Goal: Communication & Community: Participate in discussion

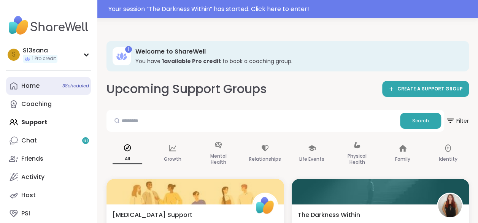
click at [36, 84] on div "Home 3 Scheduled" at bounding box center [30, 86] width 18 height 8
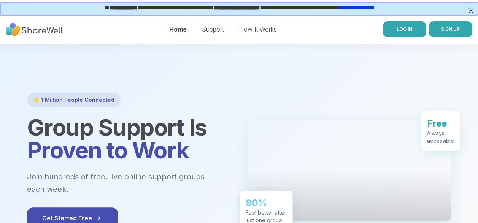
click at [402, 27] on span "LOG IN" at bounding box center [405, 29] width 16 height 6
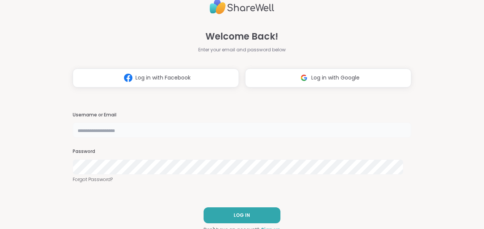
click at [103, 132] on input "text" at bounding box center [242, 130] width 339 height 15
type input "*******"
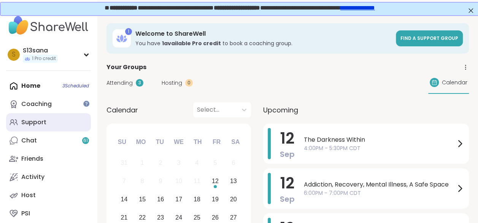
click at [47, 119] on link "Support" at bounding box center [48, 122] width 85 height 18
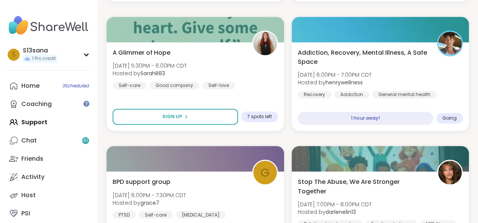
scroll to position [529, 0]
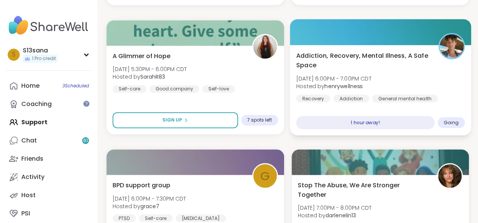
click at [404, 81] on div "Addiction, Recovery, Mental Illness, A Safe Space Fri, Sep 12 | 6:00PM - 7:00PM…" at bounding box center [380, 76] width 169 height 51
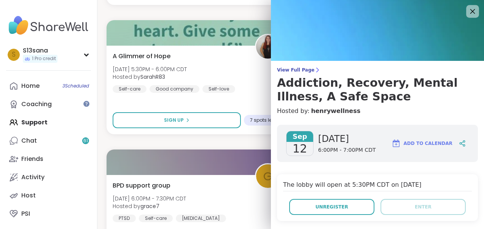
click at [468, 14] on icon at bounding box center [473, 11] width 10 height 10
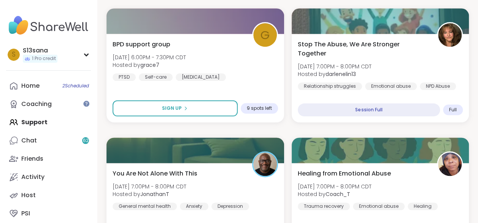
scroll to position [415, 0]
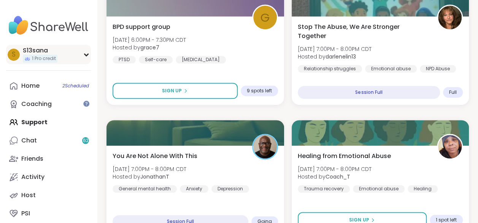
scroll to position [448, 0]
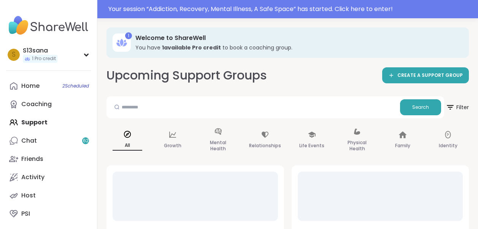
click at [40, 83] on link "Home 2 Scheduled" at bounding box center [48, 86] width 85 height 18
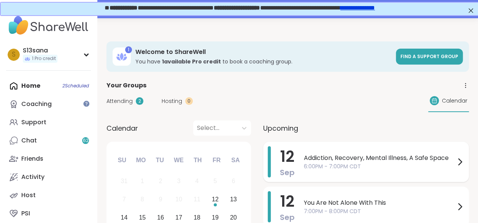
click at [400, 156] on span "Addiction, Recovery, Mental Illness, A Safe Space" at bounding box center [379, 158] width 151 height 9
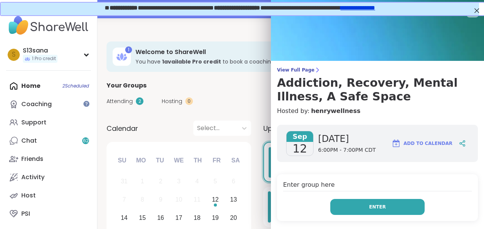
click at [371, 204] on span "Enter" at bounding box center [377, 207] width 17 height 7
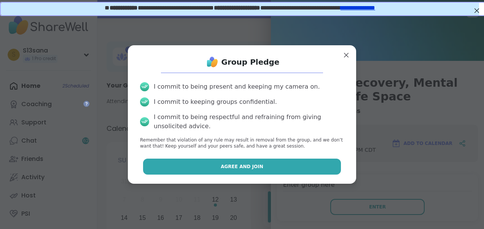
click at [284, 171] on button "Agree and Join" at bounding box center [242, 167] width 198 height 16
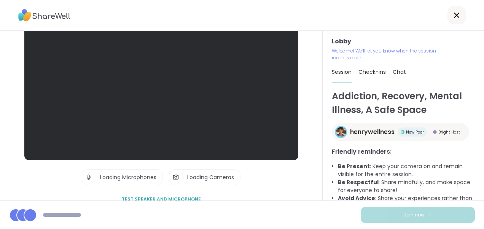
scroll to position [43, 0]
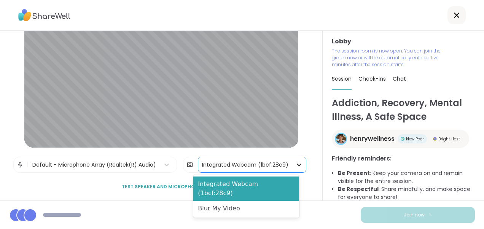
click at [295, 166] on icon at bounding box center [299, 165] width 8 height 8
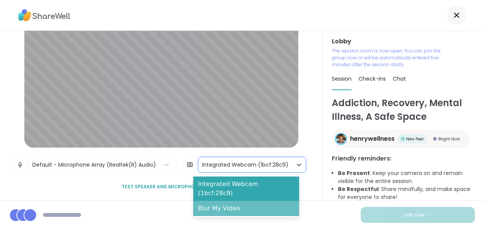
click at [245, 201] on div "Blur My Video" at bounding box center [246, 208] width 106 height 15
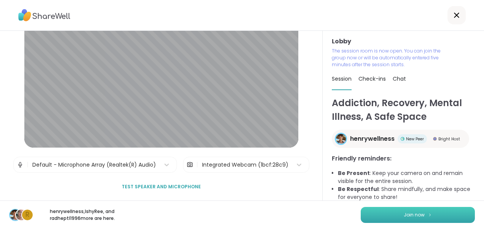
click at [390, 211] on button "Join now" at bounding box center [418, 215] width 114 height 16
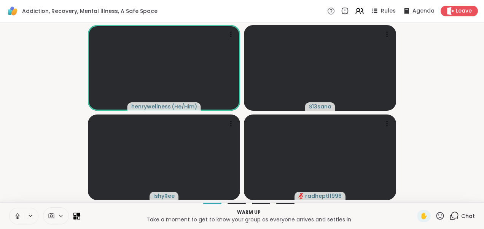
click at [17, 216] on icon at bounding box center [17, 216] width 7 height 7
click at [28, 158] on video-player-container "henrywellness ( He/Him ) S13sana IshyRee radheptl1996" at bounding box center [242, 112] width 475 height 174
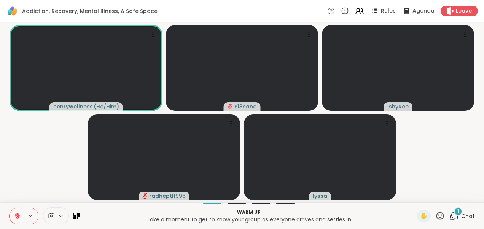
click at [454, 215] on div "1" at bounding box center [458, 211] width 8 height 8
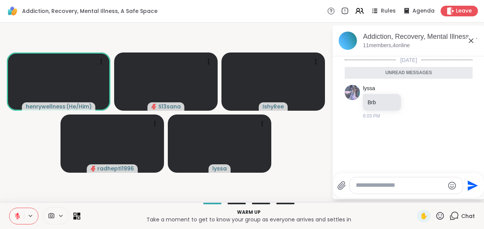
click at [471, 41] on icon at bounding box center [471, 40] width 5 height 5
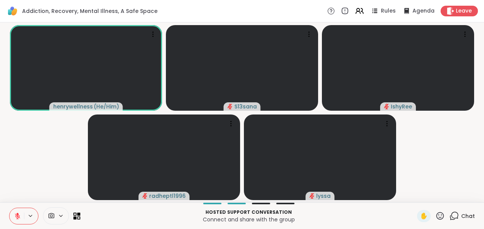
click at [17, 217] on icon at bounding box center [17, 215] width 5 height 5
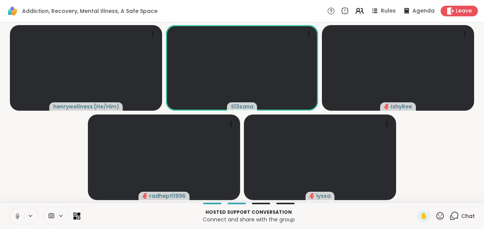
click at [16, 218] on icon at bounding box center [17, 216] width 7 height 7
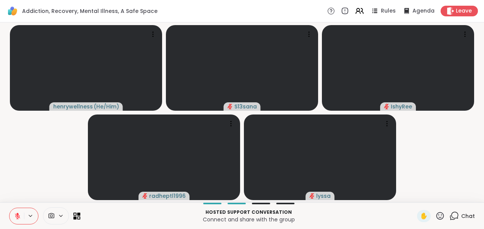
click at [25, 174] on video-player-container "henrywellness ( He/Him ) S13sana IshyRee radheptl1996 lyssa" at bounding box center [242, 112] width 475 height 174
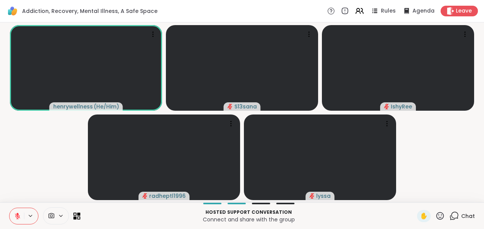
click at [18, 215] on icon at bounding box center [17, 216] width 7 height 7
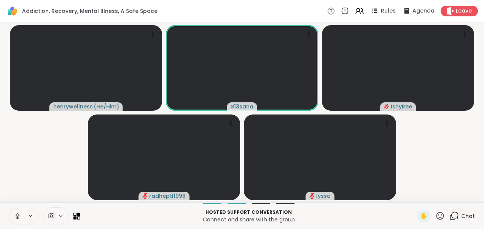
click at [17, 213] on icon at bounding box center [17, 216] width 7 height 7
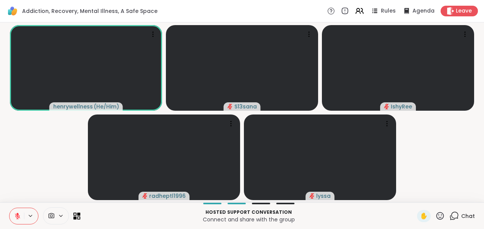
click at [450, 163] on video-player-container "henrywellness ( He/Him ) S13sana IshyRee radheptl1996 lyssa" at bounding box center [242, 112] width 475 height 174
click at [19, 212] on button at bounding box center [17, 216] width 14 height 16
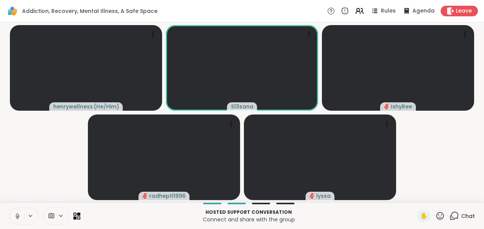
click at [15, 215] on icon at bounding box center [17, 216] width 7 height 7
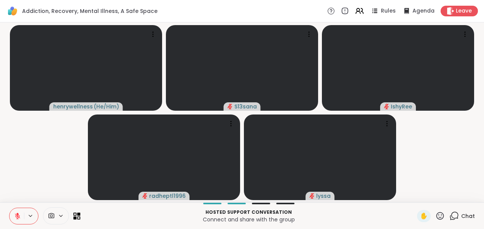
click at [21, 170] on video-player-container "henrywellness ( He/Him ) S13sana IshyRee radheptl1996 lyssa" at bounding box center [242, 112] width 475 height 174
click at [454, 215] on div "1" at bounding box center [458, 211] width 8 height 8
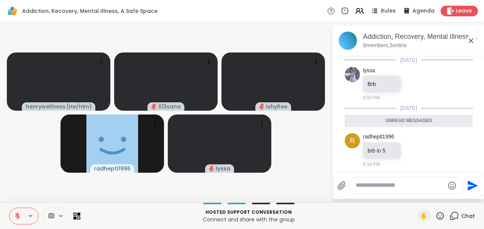
scroll to position [1, 0]
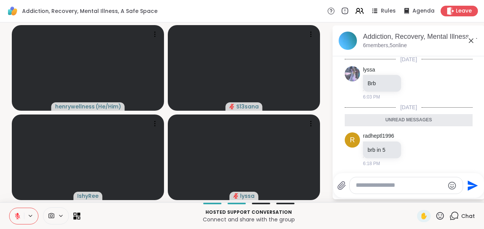
click at [470, 40] on icon at bounding box center [471, 40] width 9 height 9
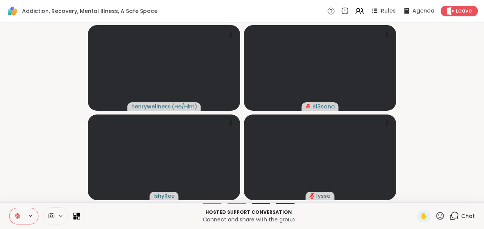
click at [27, 105] on video-player-container "henrywellness ( He/Him ) S13sana IshyRee lyssa" at bounding box center [242, 112] width 475 height 174
click at [17, 215] on icon at bounding box center [17, 216] width 7 height 7
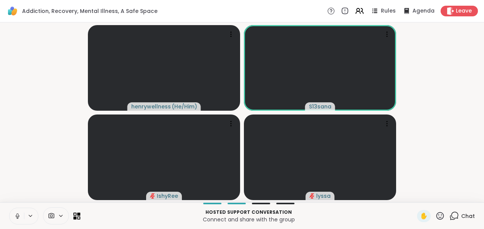
click at [18, 213] on icon at bounding box center [17, 216] width 7 height 7
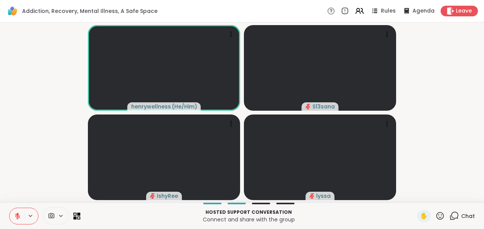
click at [19, 216] on icon at bounding box center [17, 216] width 7 height 7
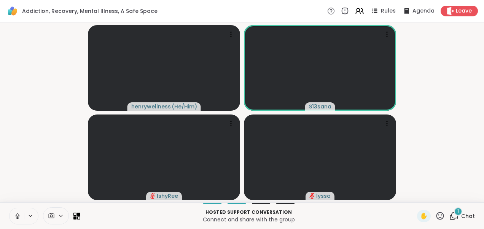
click at [17, 215] on icon at bounding box center [17, 214] width 2 height 3
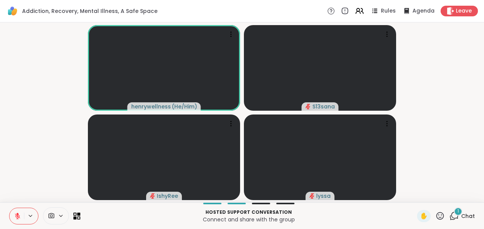
click at [450, 217] on icon at bounding box center [454, 216] width 10 height 10
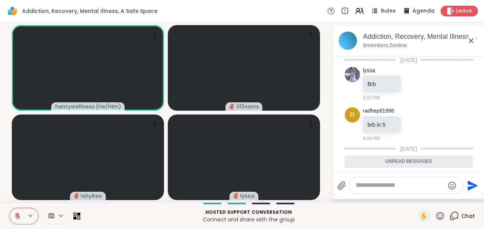
scroll to position [56, 0]
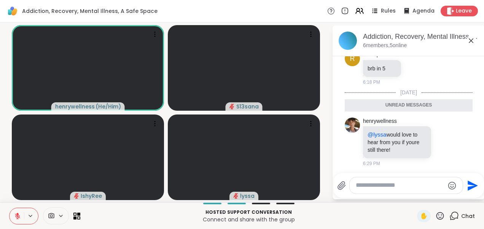
click at [470, 39] on icon at bounding box center [471, 40] width 5 height 5
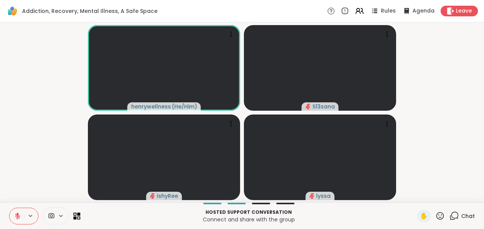
click at [43, 84] on video-player-container "henrywellness ( He/Him ) S13sana IshyRee lyssa" at bounding box center [242, 112] width 475 height 174
click at [17, 217] on icon at bounding box center [17, 216] width 7 height 7
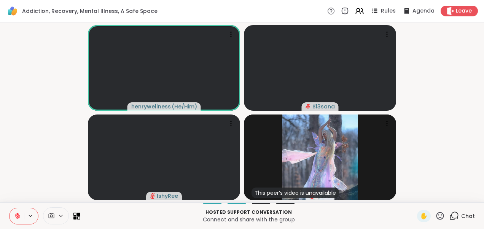
click at [451, 218] on icon at bounding box center [454, 215] width 7 height 7
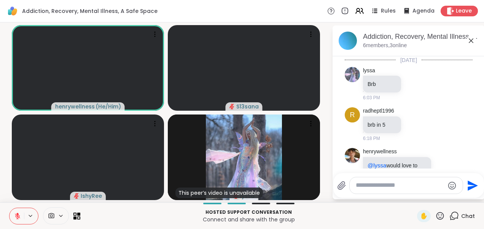
scroll to position [31, 0]
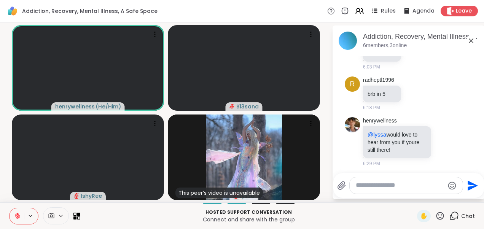
click at [470, 40] on icon at bounding box center [471, 40] width 9 height 9
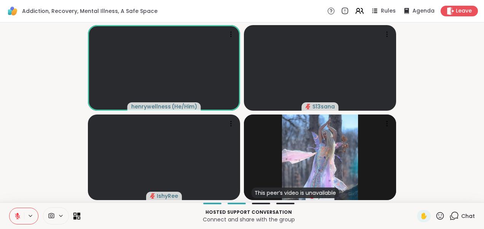
click at [27, 118] on video-player-container "henrywellness ( He/Him ) S13sana IshyRee This peer’s video is unavailable lyssa" at bounding box center [242, 112] width 475 height 174
click at [14, 217] on icon at bounding box center [17, 216] width 7 height 7
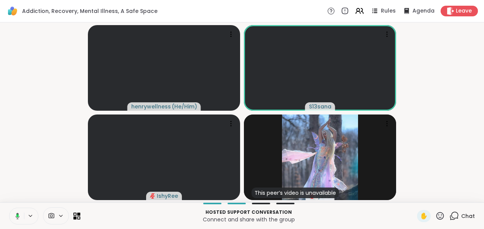
click at [18, 213] on icon at bounding box center [16, 216] width 7 height 7
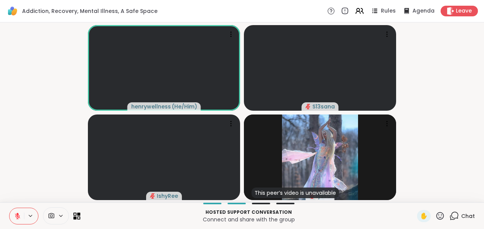
click at [27, 109] on video-player-container "henrywellness ( He/Him ) S13sana IshyRee This peer’s video is unavailable lyssa" at bounding box center [242, 112] width 475 height 174
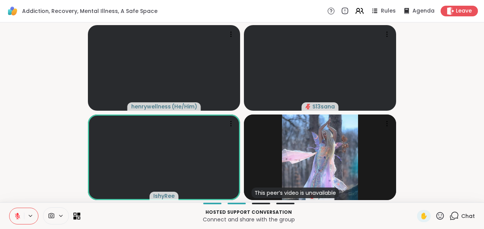
drag, startPoint x: 28, startPoint y: 152, endPoint x: 40, endPoint y: 173, distance: 24.2
click at [40, 173] on video-player-container "henrywellness ( He/Him ) S13sana IshyRee This peer’s video is unavailable lyssa" at bounding box center [242, 112] width 475 height 174
click at [457, 215] on span "2" at bounding box center [458, 211] width 3 height 6
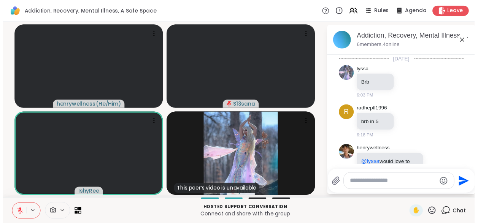
scroll to position [145, 0]
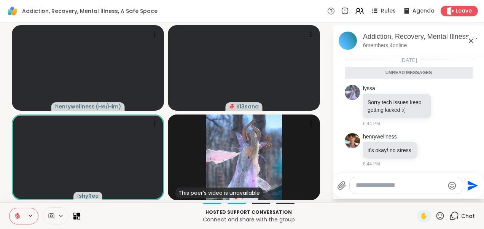
click at [471, 40] on icon at bounding box center [471, 40] width 5 height 5
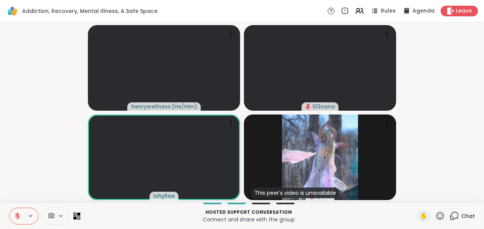
click at [56, 118] on video-player-container "henrywellness ( He/Him ) S13sana IshyRee This peer’s video is unavailable lyssa" at bounding box center [242, 112] width 475 height 174
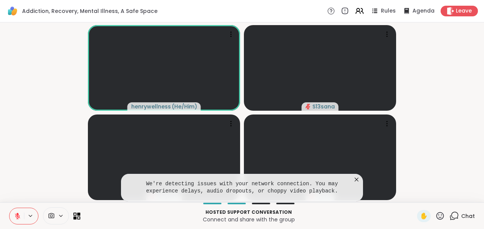
click at [355, 180] on icon at bounding box center [357, 180] width 8 height 8
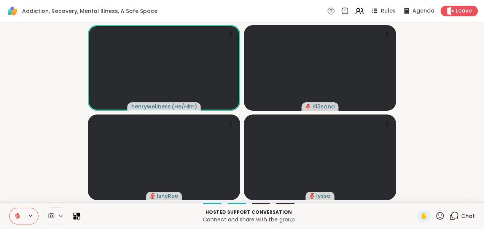
click at [81, 148] on video-player-container "henrywellness ( He/Him ) S13sana IshyRee lyssa" at bounding box center [242, 112] width 475 height 174
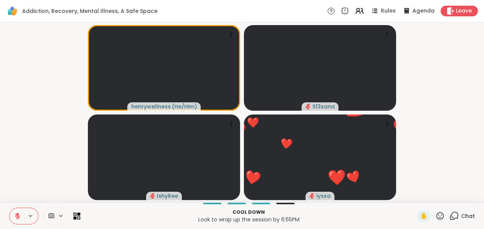
click at [15, 217] on icon at bounding box center [17, 216] width 7 height 7
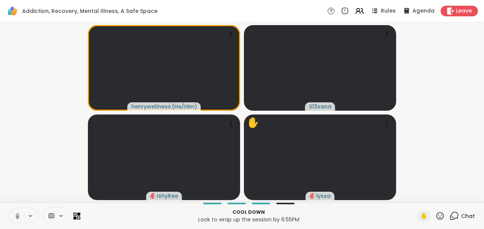
click at [18, 214] on icon at bounding box center [17, 216] width 7 height 7
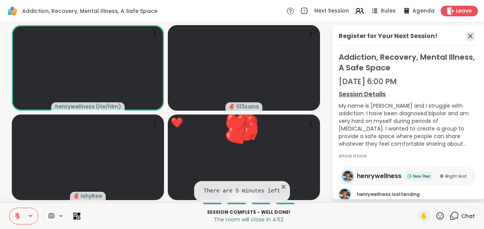
click at [469, 35] on span at bounding box center [471, 36] width 11 height 9
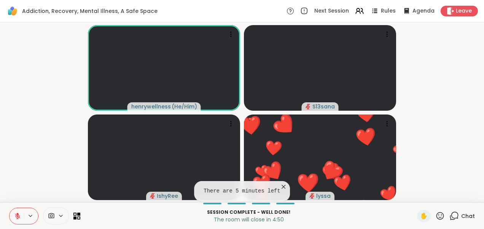
click at [64, 76] on video-player-container "henrywellness ( He/Him ) S13sana IshyRee ❤️ lyssa ❤️ ❤️ ❤️ ❤️ ❤️ ❤️ ❤️ ❤️ ❤️ ❤️…" at bounding box center [242, 112] width 475 height 174
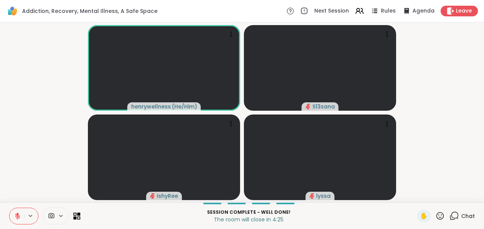
click at [16, 215] on icon at bounding box center [17, 216] width 7 height 7
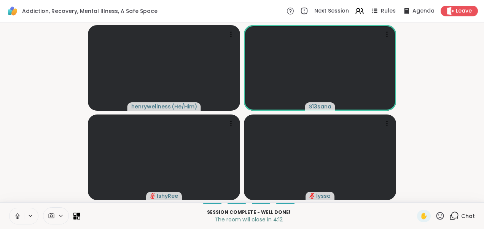
click at [17, 215] on icon at bounding box center [17, 216] width 7 height 7
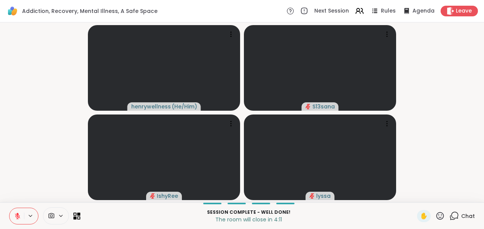
click at [16, 175] on video-player-container "henrywellness ( He/Him ) S13sana IshyRee lyssa" at bounding box center [242, 112] width 475 height 174
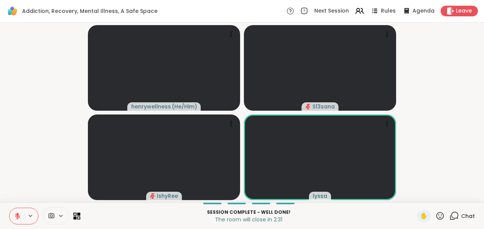
click at [0, 172] on html "Addiction, Recovery, Mental Illness, A Safe Space Next Session Rules Agenda Lea…" at bounding box center [242, 114] width 484 height 229
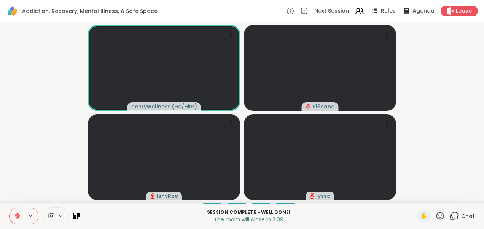
click at [441, 30] on video-player-container "henrywellness ( He/Him ) S13sana IshyRee lyssa" at bounding box center [242, 112] width 475 height 174
click at [38, 85] on video-player-container "henrywellness ( He/Him ) S13sana IshyRee lyssa" at bounding box center [242, 112] width 475 height 174
click at [17, 213] on icon at bounding box center [17, 214] width 2 height 3
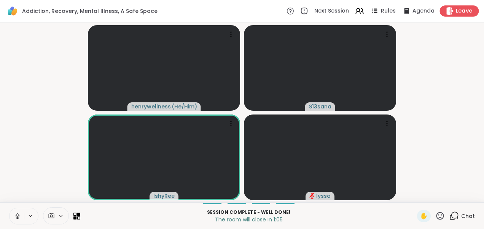
click at [457, 8] on span "Leave" at bounding box center [464, 11] width 17 height 8
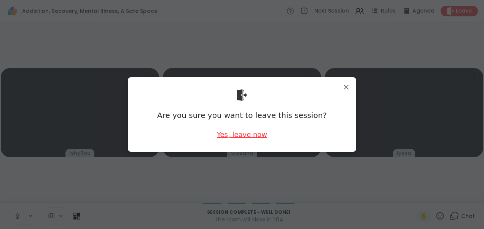
click at [250, 135] on div "Yes, leave now" at bounding box center [242, 135] width 50 height 10
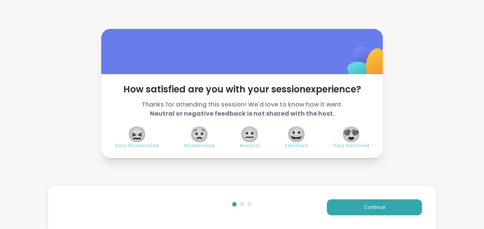
click at [356, 132] on span "😍" at bounding box center [351, 134] width 19 height 14
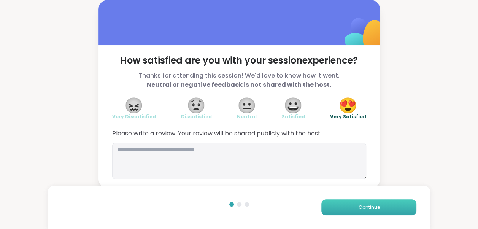
click at [358, 208] on button "Continue" at bounding box center [369, 207] width 95 height 16
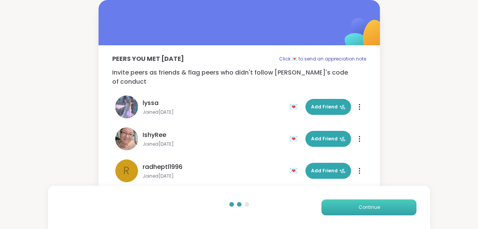
click at [358, 208] on button "Continue" at bounding box center [369, 207] width 95 height 16
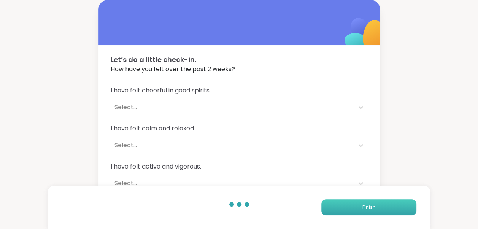
click at [358, 208] on button "Finish" at bounding box center [369, 207] width 95 height 16
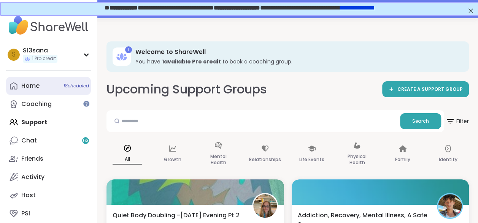
click at [62, 80] on link "Home 1 Scheduled" at bounding box center [48, 86] width 85 height 18
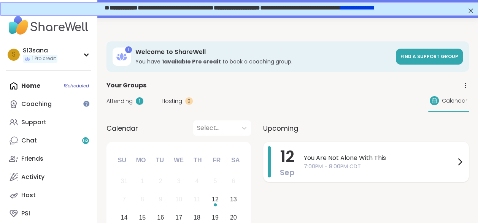
click at [332, 164] on span "7:00PM - 8:00PM CDT" at bounding box center [379, 167] width 151 height 8
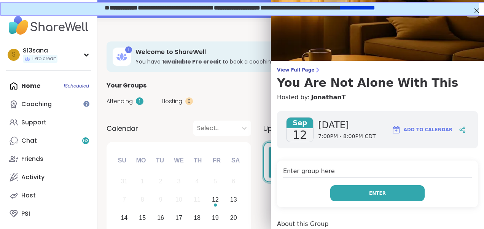
click at [348, 191] on button "Enter" at bounding box center [377, 193] width 94 height 16
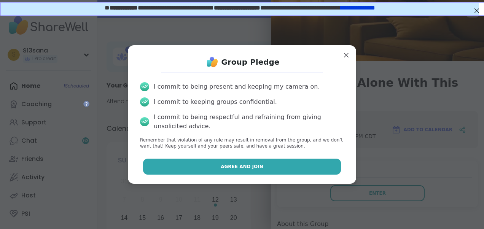
click at [322, 161] on button "Agree and Join" at bounding box center [242, 167] width 198 height 16
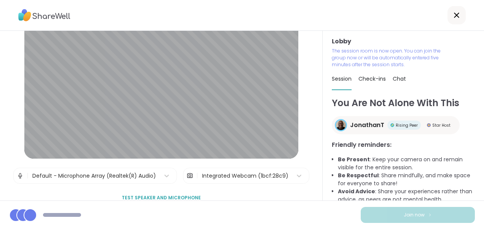
scroll to position [43, 0]
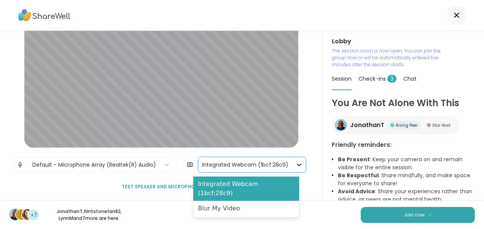
click at [295, 163] on icon at bounding box center [299, 165] width 8 height 8
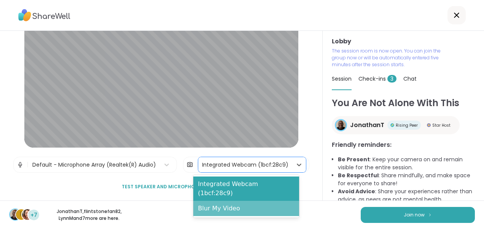
click at [230, 201] on div "Blur My Video" at bounding box center [246, 208] width 106 height 15
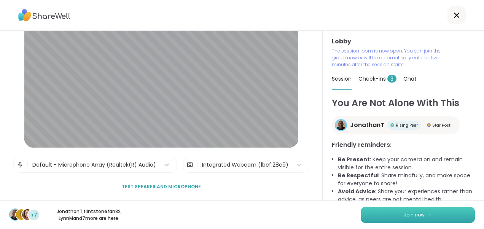
click at [404, 213] on span "Join now" at bounding box center [414, 215] width 21 height 7
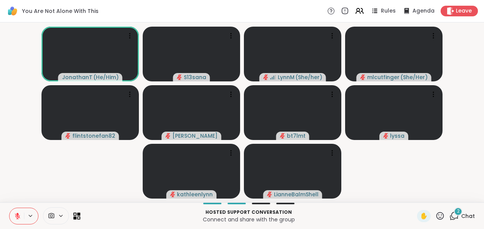
drag, startPoint x: 36, startPoint y: 197, endPoint x: 100, endPoint y: 196, distance: 63.9
click at [100, 196] on video-player-container "JonathanT ( He/Him ) S13sana [PERSON_NAME] ( She/her ) mlcutfinger ( She/Her ) …" at bounding box center [242, 112] width 475 height 174
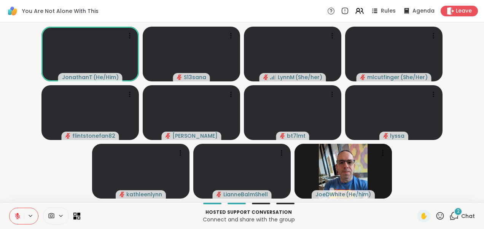
click at [455, 219] on div "2 Chat" at bounding box center [461, 216] width 25 height 12
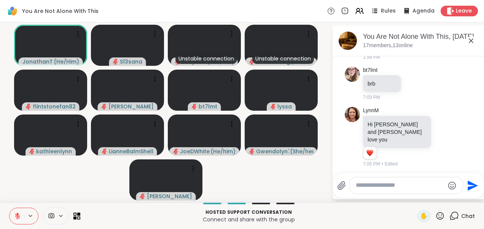
scroll to position [736, 0]
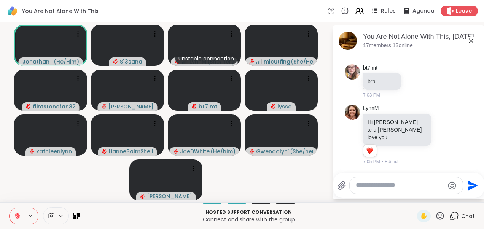
click at [471, 38] on icon at bounding box center [471, 40] width 9 height 9
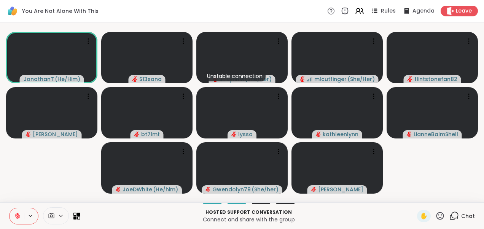
click at [426, 164] on video-player-container "JonathanT ( He/Him ) S13sana Unstable connection [PERSON_NAME] ( She/her ) mlcu…" at bounding box center [242, 112] width 475 height 174
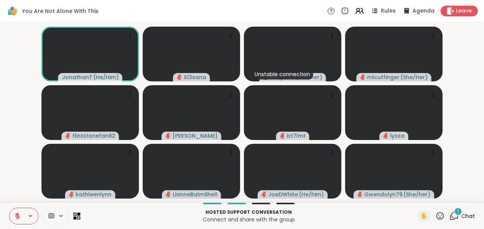
click at [449, 215] on icon at bounding box center [454, 216] width 10 height 10
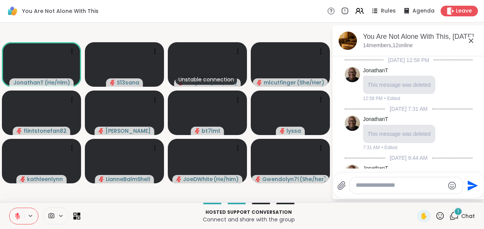
scroll to position [776, 0]
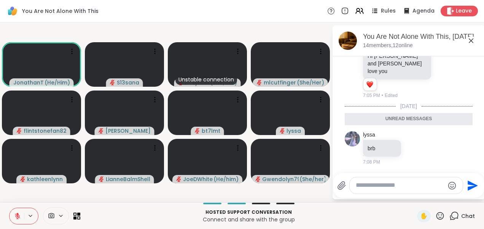
click at [472, 41] on icon at bounding box center [471, 40] width 5 height 5
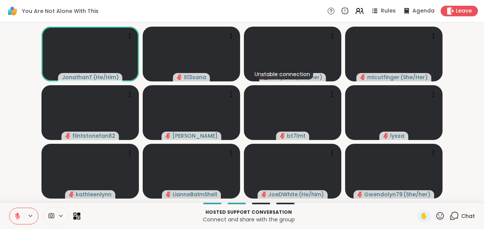
click at [30, 105] on video-player-container "JonathanT ( He/Him ) S13sana Unstable connection [PERSON_NAME] ( She/her ) mlcu…" at bounding box center [242, 112] width 475 height 174
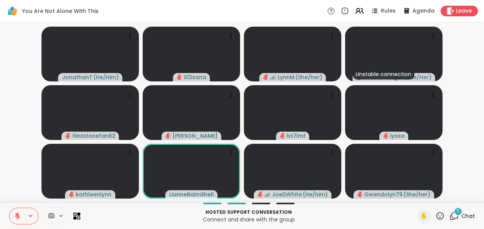
click at [454, 222] on div "5 Chat" at bounding box center [461, 216] width 25 height 12
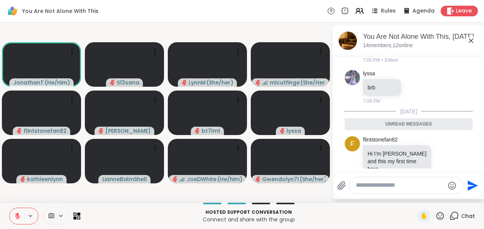
scroll to position [1080, 0]
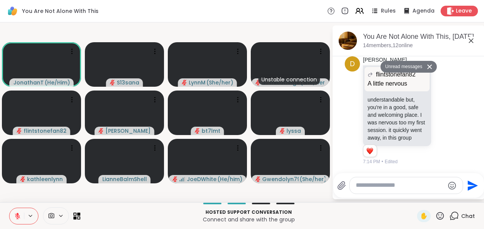
click at [473, 41] on icon at bounding box center [471, 40] width 9 height 9
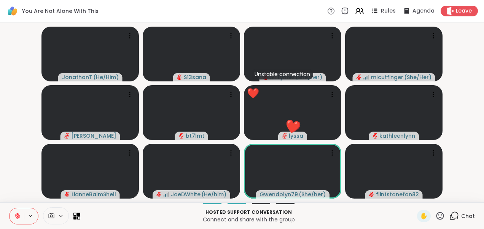
click at [469, 171] on video-player-container "JonathanT ( He/Him ) S13sana Unstable connection [PERSON_NAME] ( She/her ) mlcu…" at bounding box center [242, 112] width 475 height 174
click at [457, 213] on span "1" at bounding box center [458, 211] width 2 height 6
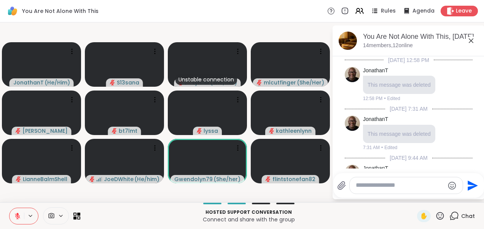
scroll to position [1120, 0]
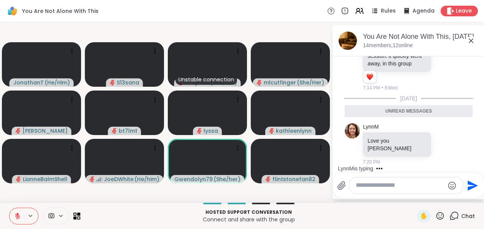
click at [473, 41] on icon at bounding box center [471, 40] width 9 height 9
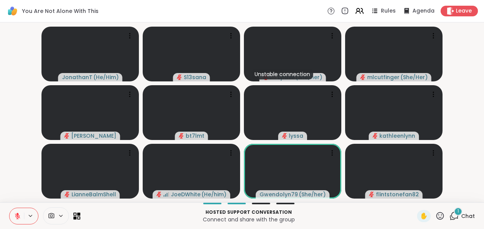
click at [24, 87] on video-player-container "JonathanT ( He/Him ) S13sana Unstable connection [PERSON_NAME] ( She/her ) mlcu…" at bounding box center [242, 112] width 475 height 174
click at [454, 213] on div "1" at bounding box center [458, 211] width 8 height 8
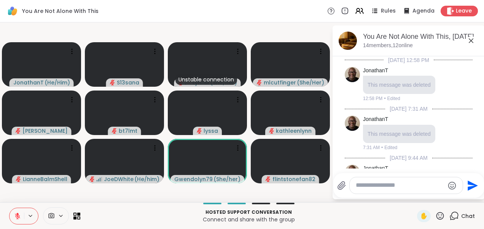
scroll to position [1160, 0]
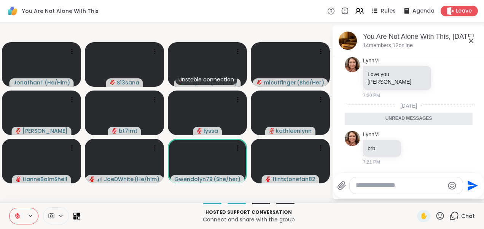
click at [472, 40] on icon at bounding box center [471, 40] width 9 height 9
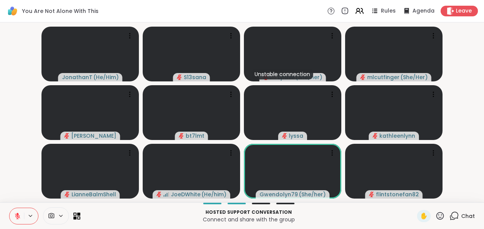
click at [18, 93] on video-player-container "JonathanT ( He/Him ) S13sana Unstable connection [PERSON_NAME] ( She/her ) mlcu…" at bounding box center [242, 112] width 475 height 174
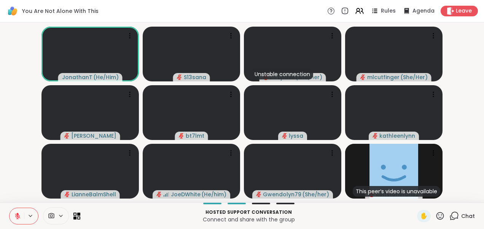
click at [474, 143] on video-player-container "JonathanT ( He/Him ) S13sana Unstable connection [PERSON_NAME] ( She/her ) mlcu…" at bounding box center [242, 112] width 475 height 174
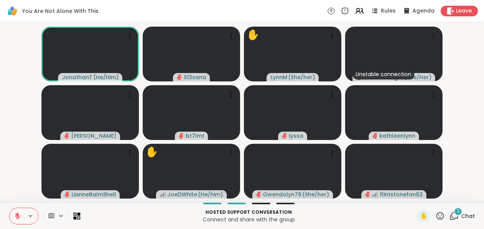
click at [457, 211] on span "2" at bounding box center [458, 211] width 3 height 6
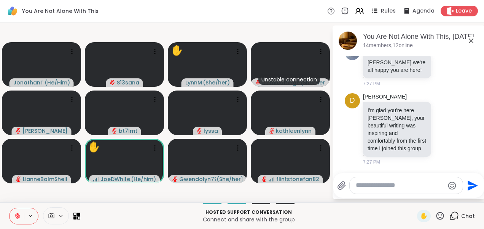
scroll to position [1305, 0]
click at [473, 40] on icon at bounding box center [471, 40] width 9 height 9
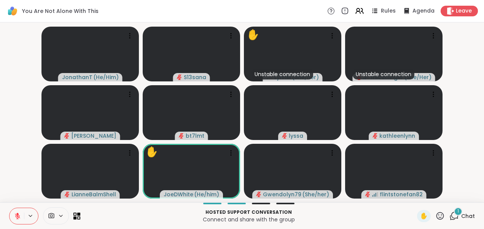
click at [454, 216] on icon at bounding box center [454, 216] width 10 height 10
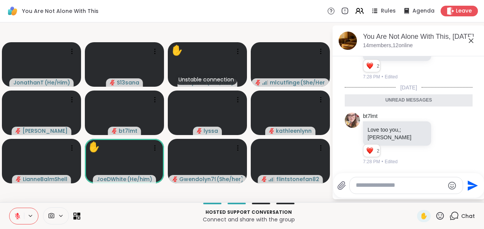
scroll to position [1386, 0]
click at [469, 41] on icon at bounding box center [471, 40] width 9 height 9
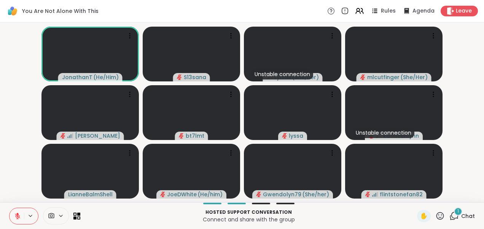
click at [454, 215] on div "1" at bounding box center [458, 211] width 8 height 8
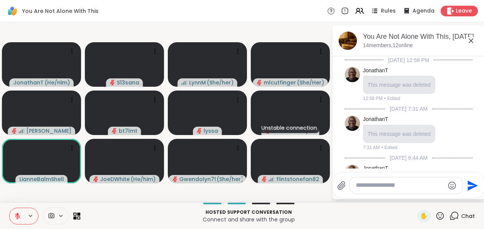
scroll to position [1434, 0]
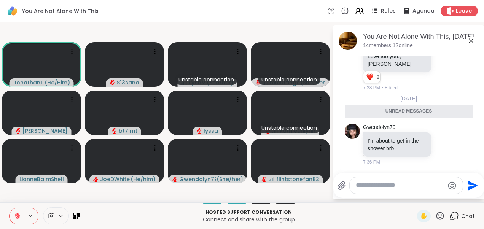
click at [472, 40] on icon at bounding box center [471, 40] width 9 height 9
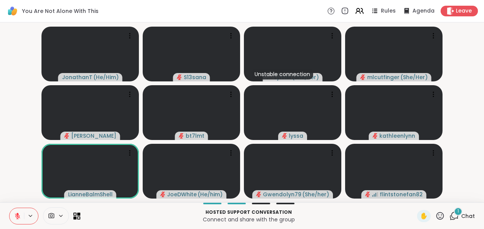
click at [449, 214] on icon at bounding box center [454, 216] width 10 height 10
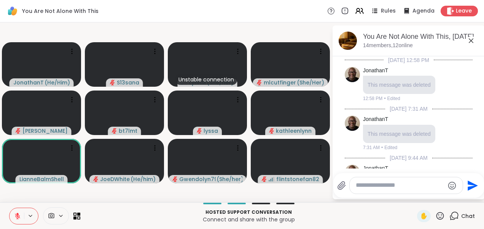
scroll to position [1520, 0]
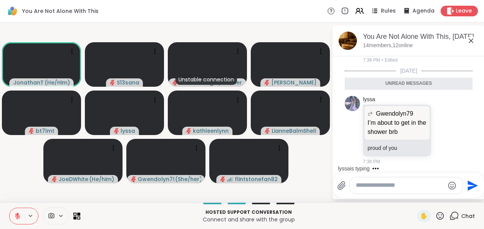
click at [470, 40] on icon at bounding box center [471, 40] width 9 height 9
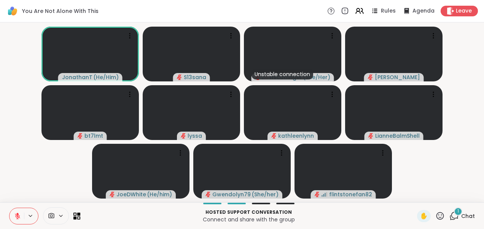
click at [450, 216] on icon at bounding box center [454, 216] width 10 height 10
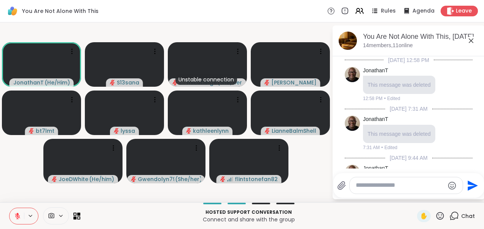
scroll to position [1595, 0]
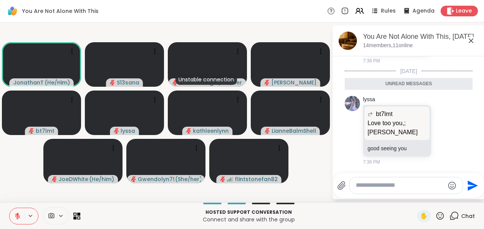
click at [473, 40] on icon at bounding box center [471, 40] width 9 height 9
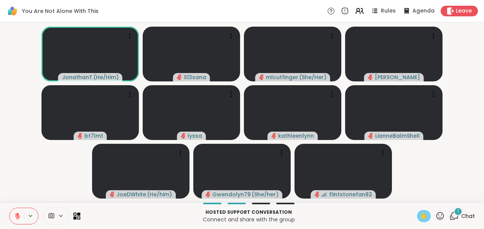
click at [420, 217] on span "✋" at bounding box center [424, 216] width 8 height 9
click at [14, 212] on button at bounding box center [17, 216] width 14 height 16
click at [420, 214] on span "✋" at bounding box center [424, 216] width 8 height 9
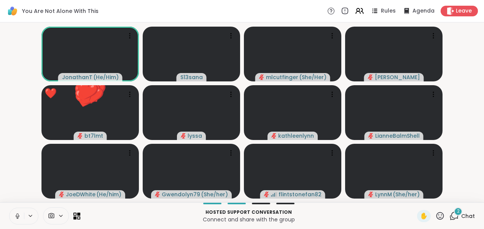
click at [16, 217] on icon at bounding box center [17, 216] width 7 height 7
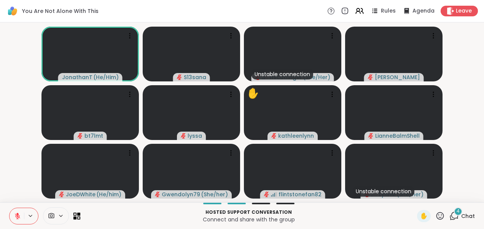
click at [14, 217] on icon at bounding box center [17, 216] width 7 height 7
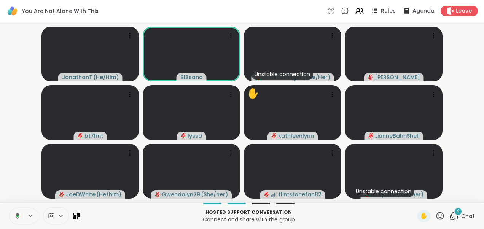
click at [14, 217] on icon at bounding box center [16, 216] width 7 height 7
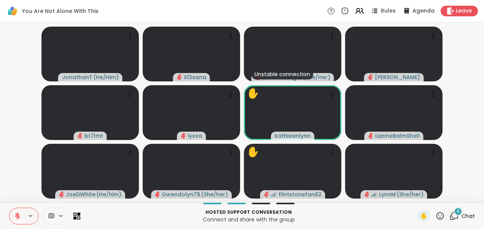
click at [450, 217] on icon at bounding box center [454, 216] width 10 height 10
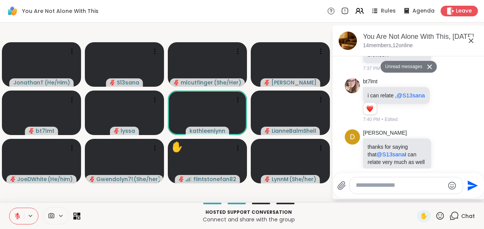
scroll to position [1824, 0]
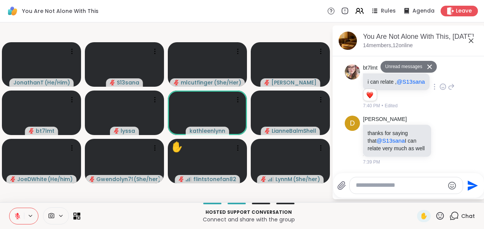
click at [440, 91] on icon at bounding box center [443, 87] width 7 height 8
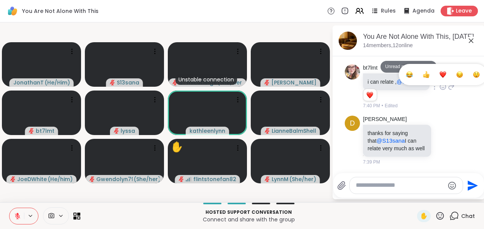
click at [440, 78] on div "Select Reaction: Heart" at bounding box center [443, 74] width 7 height 7
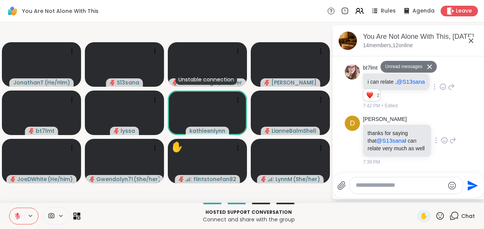
click at [441, 137] on icon at bounding box center [444, 141] width 7 height 8
click at [441, 125] on div "Select Reaction: Heart" at bounding box center [444, 128] width 7 height 7
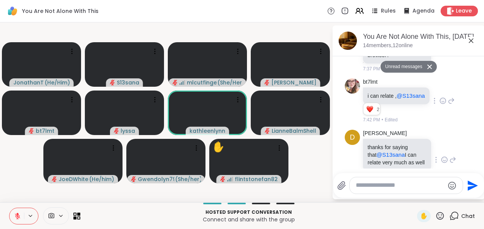
scroll to position [1813, 0]
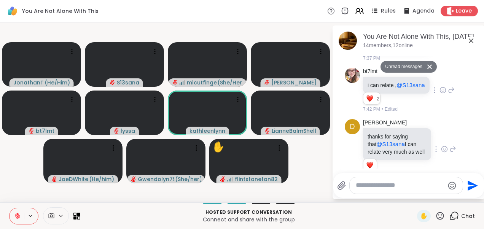
click at [472, 38] on icon at bounding box center [471, 40] width 9 height 9
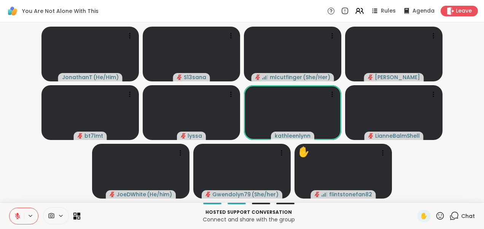
click at [11, 131] on video-player-container "JonathanT ( He/Him ) S13sana mlcutfinger ( She/Her ) [PERSON_NAME] bt7lmt lyssa…" at bounding box center [242, 112] width 475 height 174
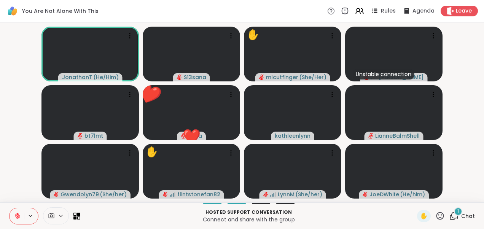
click at [449, 218] on icon at bounding box center [454, 216] width 10 height 10
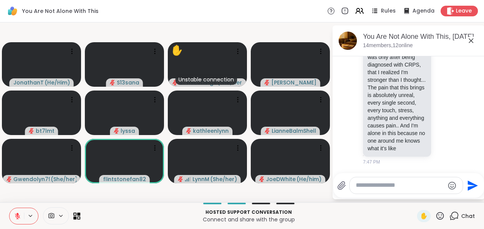
scroll to position [2068, 0]
click at [471, 38] on icon at bounding box center [471, 40] width 9 height 9
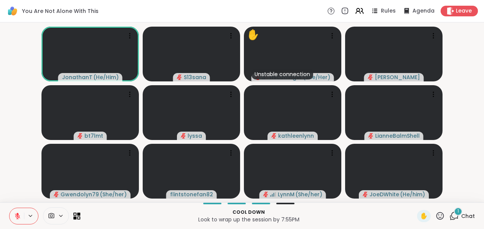
click at [454, 212] on div "1" at bounding box center [458, 211] width 8 height 8
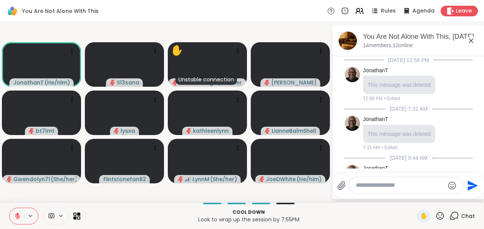
scroll to position [2152, 0]
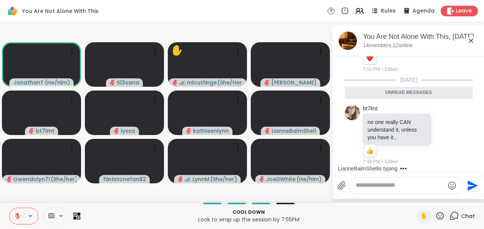
click at [470, 40] on icon at bounding box center [471, 40] width 9 height 9
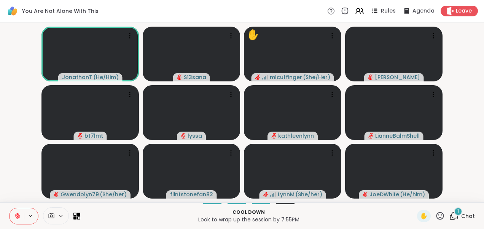
click at [449, 217] on icon at bounding box center [454, 216] width 10 height 10
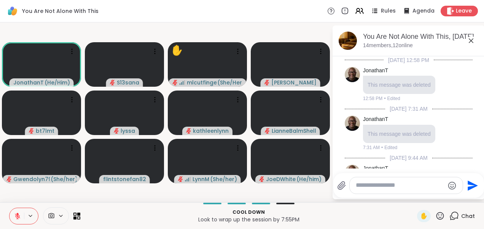
scroll to position [2200, 0]
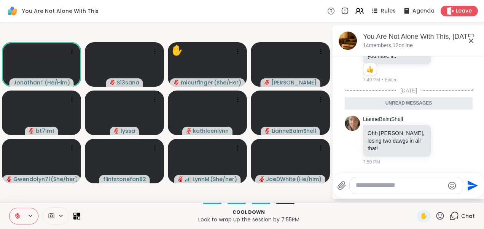
click at [470, 37] on icon at bounding box center [471, 40] width 9 height 9
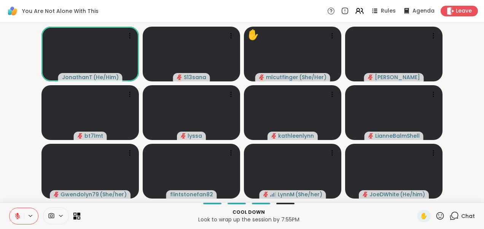
click at [30, 97] on video-player-container "JonathanT ( He/Him ) S13sana ✋ mlcutfinger ( She/Her ) [PERSON_NAME] bt7lmt lys…" at bounding box center [242, 112] width 475 height 174
drag, startPoint x: 30, startPoint y: 97, endPoint x: 11, endPoint y: 112, distance: 24.1
click at [11, 112] on video-player-container "JonathanT ( He/Him ) S13sana ✋ mlcutfinger ( She/Her ) [PERSON_NAME] bt7lmt lys…" at bounding box center [242, 112] width 475 height 174
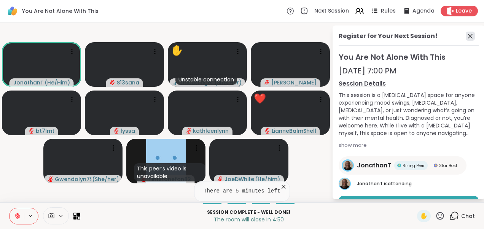
click at [468, 34] on icon at bounding box center [470, 36] width 5 height 5
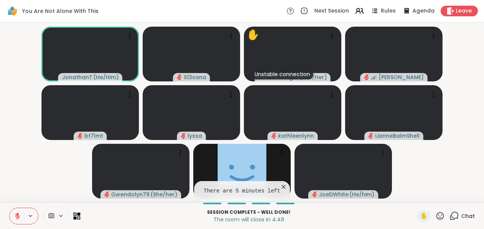
click at [24, 171] on video-player-container "JonathanT ( He/Him ) S13sana ✋ Unstable connection mlcutfinger ( She/Her ) [PER…" at bounding box center [242, 112] width 475 height 174
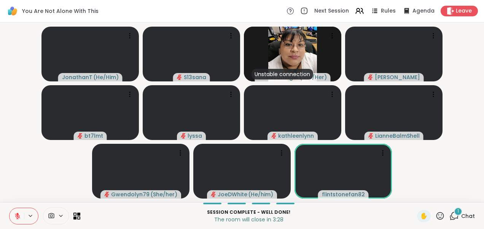
click at [454, 215] on div "1" at bounding box center [458, 211] width 8 height 8
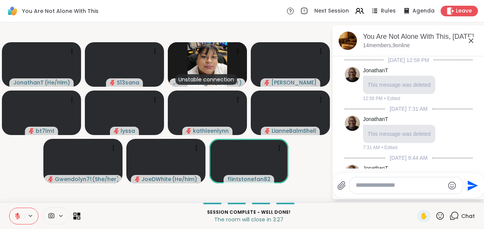
scroll to position [2309, 0]
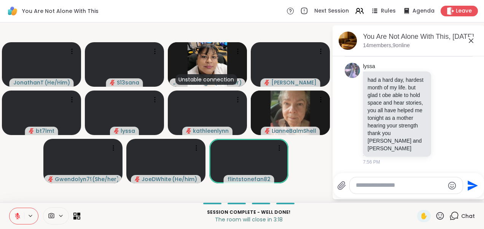
click at [470, 41] on icon at bounding box center [471, 40] width 5 height 5
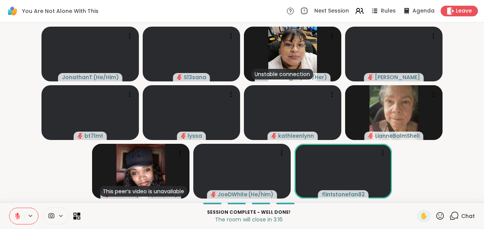
click at [22, 175] on video-player-container "JonathanT ( He/Him ) S13sana Unstable connection mlcutfinger ( She/Her ) [PERSO…" at bounding box center [242, 112] width 475 height 174
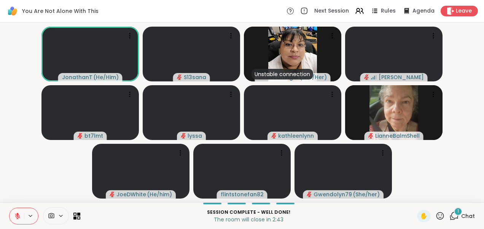
click at [453, 217] on icon at bounding box center [454, 216] width 10 height 10
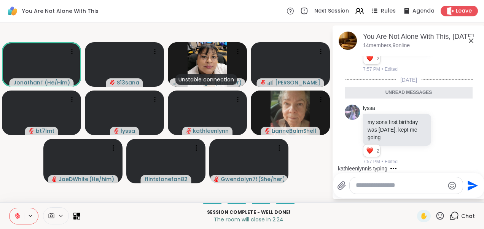
scroll to position [2397, 0]
click at [472, 42] on icon at bounding box center [471, 40] width 5 height 5
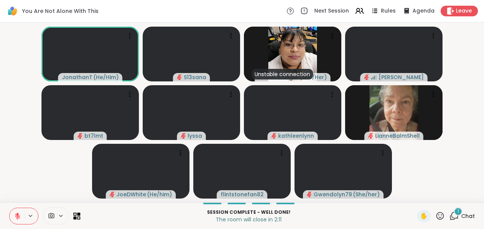
click at [457, 213] on span "1" at bounding box center [458, 211] width 2 height 6
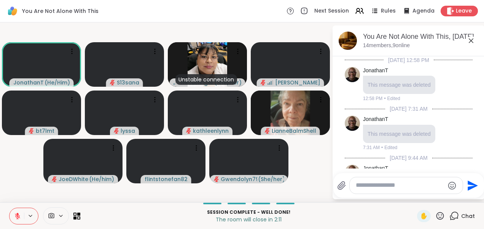
scroll to position [2460, 0]
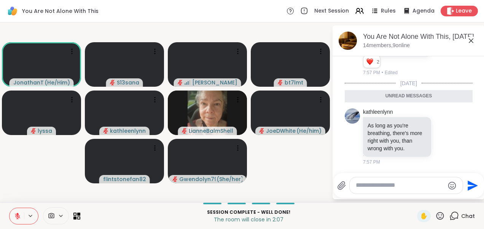
click at [473, 41] on icon at bounding box center [471, 40] width 9 height 9
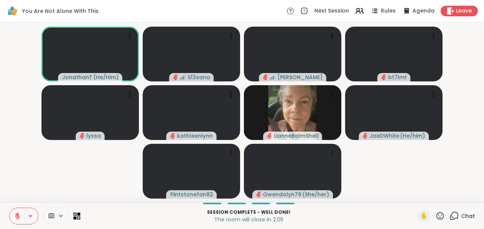
click at [86, 164] on video-player-container "JonathanT ( He/Him ) S13sana [PERSON_NAME] bt7lmt lyssa [PERSON_NAME] JoeDWhite…" at bounding box center [242, 112] width 475 height 174
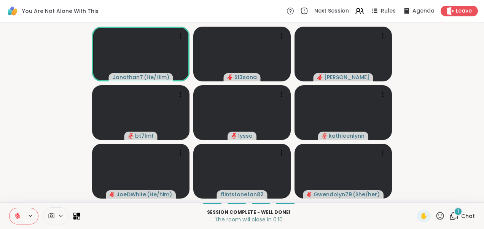
click at [456, 212] on div "1" at bounding box center [458, 211] width 8 height 8
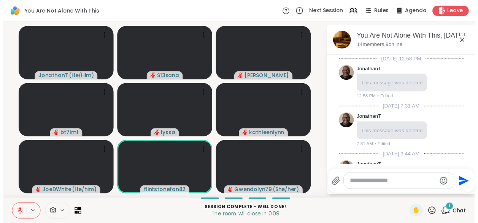
scroll to position [2544, 0]
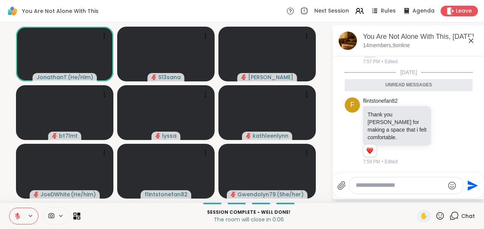
click at [473, 38] on icon at bounding box center [471, 40] width 9 height 9
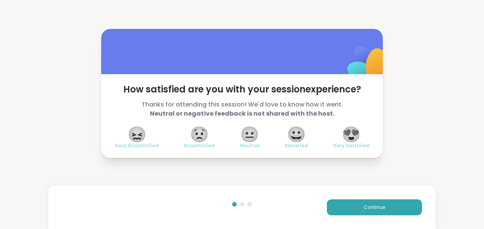
click at [350, 139] on span "😍" at bounding box center [351, 134] width 19 height 14
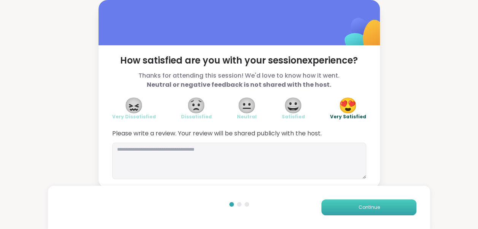
click at [338, 206] on button "Continue" at bounding box center [369, 207] width 95 height 16
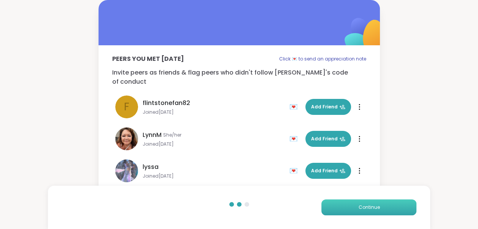
click at [338, 206] on button "Continue" at bounding box center [369, 207] width 95 height 16
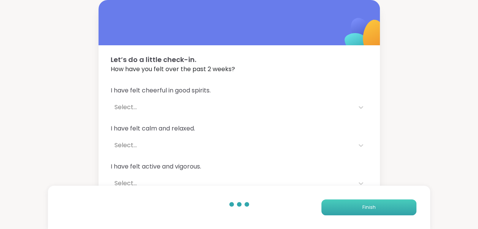
click at [338, 206] on button "Finish" at bounding box center [369, 207] width 95 height 16
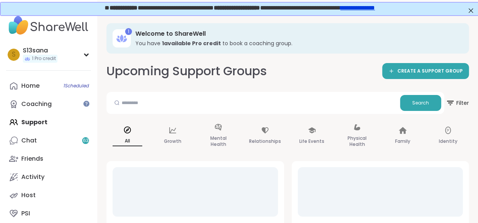
click at [53, 122] on div "Home 1 Scheduled Coaching Support Chat 63 Friends Activity Host PSI" at bounding box center [48, 150] width 85 height 146
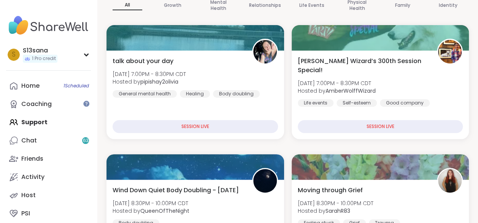
scroll to position [139, 0]
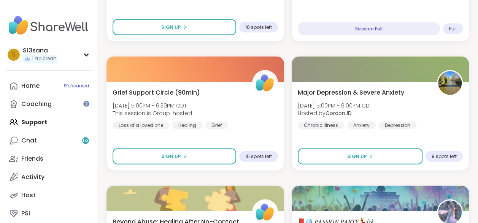
scroll to position [2169, 0]
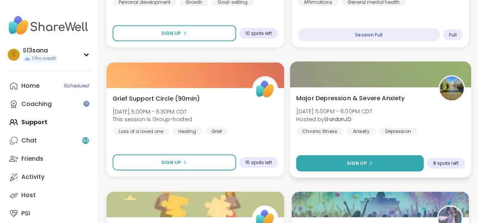
click at [386, 161] on button "Sign Up" at bounding box center [359, 164] width 127 height 16
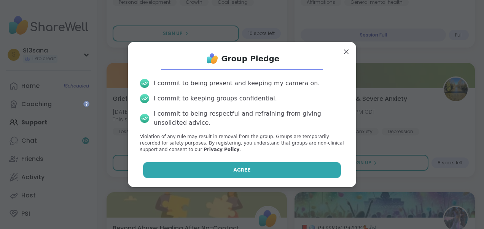
click at [284, 168] on button "Agree" at bounding box center [242, 170] width 198 height 16
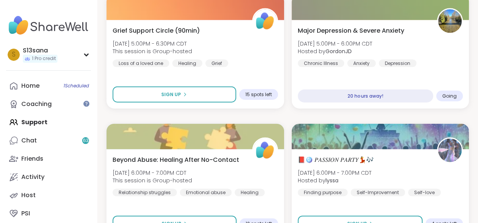
scroll to position [2283, 0]
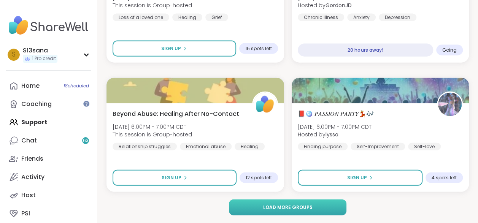
click at [311, 208] on span "Load more groups" at bounding box center [287, 207] width 49 height 7
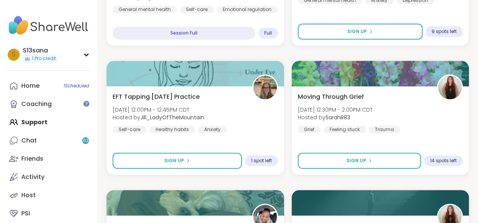
scroll to position [1770, 0]
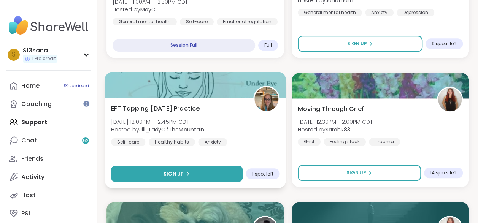
click at [184, 177] on div "Sign Up" at bounding box center [177, 173] width 26 height 7
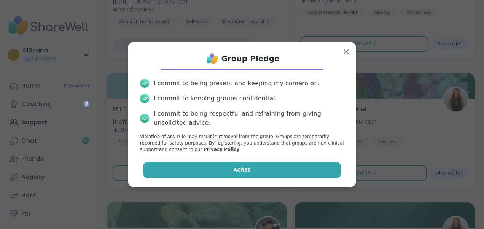
click at [184, 167] on button "Agree" at bounding box center [242, 170] width 198 height 16
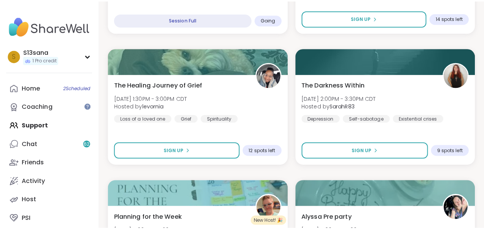
scroll to position [1938, 0]
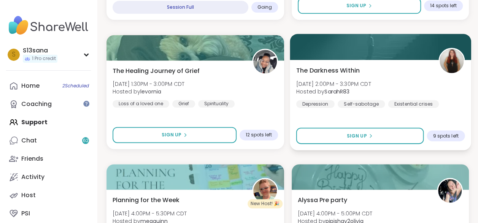
click at [421, 121] on div "The Darkness Within Sat, Sep 13 | 2:00PM - 3:30PM CDT Hosted by SarahR83 Depres…" at bounding box center [380, 105] width 181 height 91
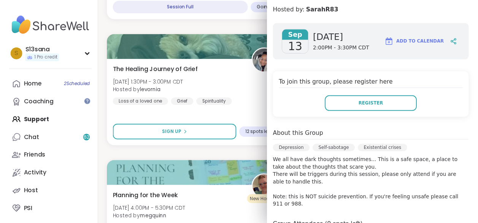
scroll to position [0, 0]
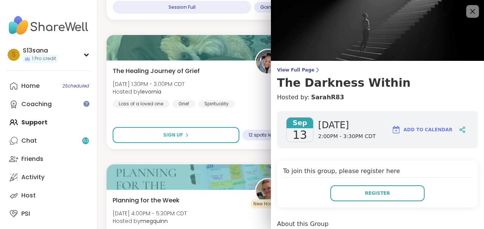
click at [466, 13] on div at bounding box center [472, 11] width 13 height 13
click at [470, 13] on icon at bounding box center [472, 11] width 5 height 5
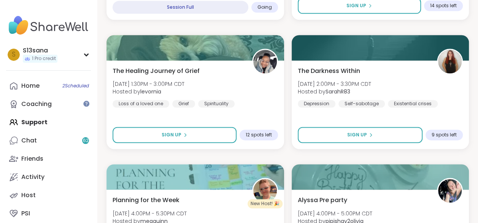
scroll to position [1950, 0]
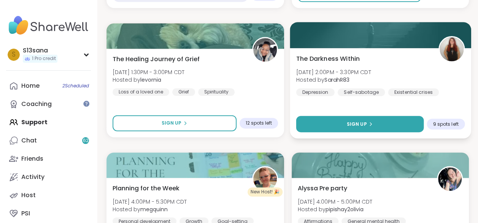
click at [383, 121] on button "Sign Up" at bounding box center [359, 124] width 127 height 16
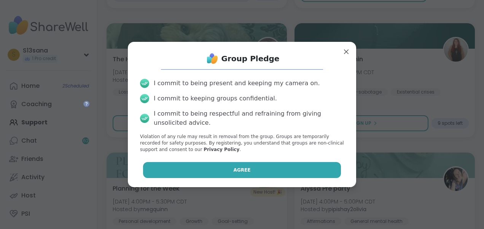
click at [234, 172] on span "Agree" at bounding box center [242, 170] width 17 height 7
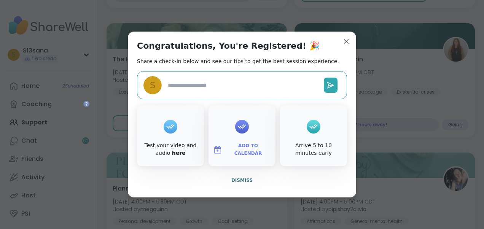
type textarea "*"
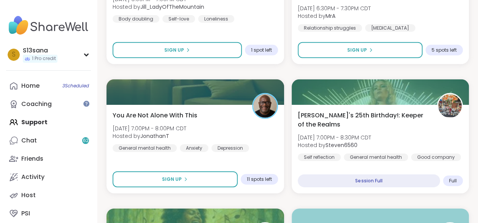
scroll to position [2546, 0]
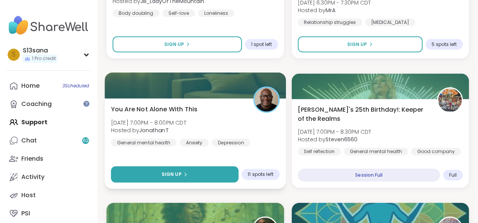
click at [192, 179] on button "Sign Up" at bounding box center [174, 175] width 127 height 16
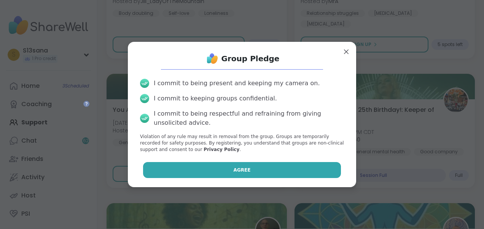
click at [220, 167] on button "Agree" at bounding box center [242, 170] width 198 height 16
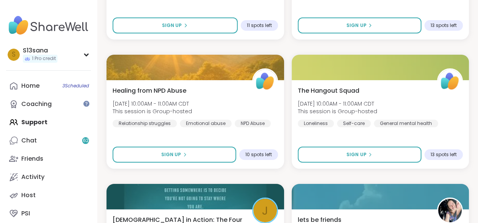
scroll to position [1394, 0]
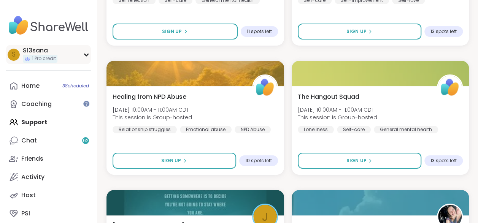
click at [87, 57] on div "S S13sana 1 Pro credit" at bounding box center [48, 54] width 85 height 19
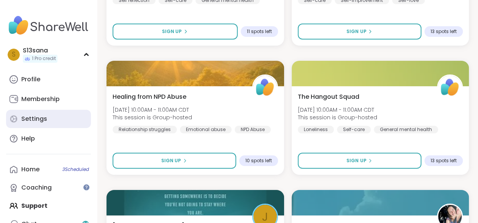
click at [40, 123] on div "Settings" at bounding box center [34, 119] width 26 height 8
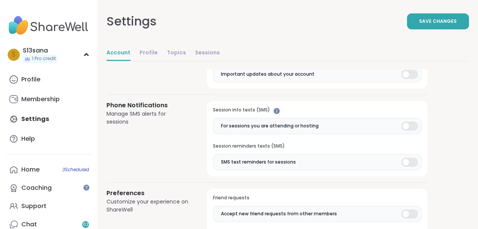
scroll to position [483, 0]
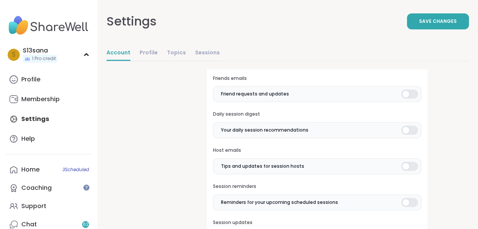
scroll to position [274, 0]
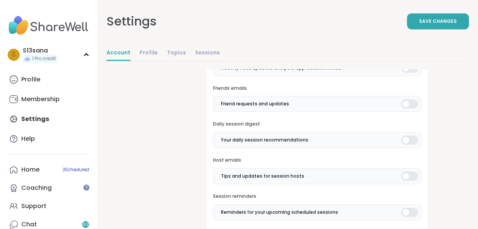
drag, startPoint x: 476, startPoint y: 101, endPoint x: 481, endPoint y: 100, distance: 5.0
click at [478, 100] on html "**********" at bounding box center [239, 191] width 478 height 930
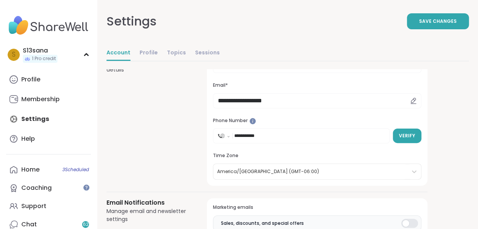
scroll to position [0, 0]
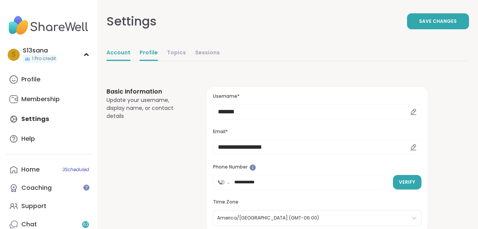
click at [152, 55] on link "Profile" at bounding box center [149, 53] width 18 height 15
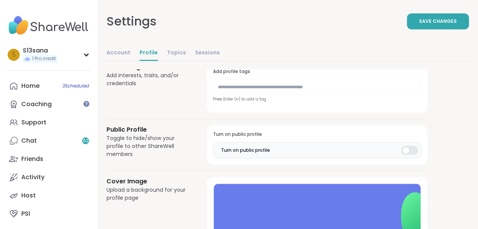
scroll to position [339, 0]
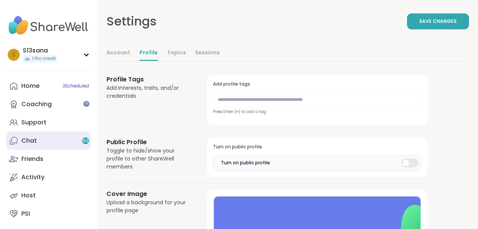
click at [53, 135] on link "Chat 62" at bounding box center [48, 141] width 85 height 18
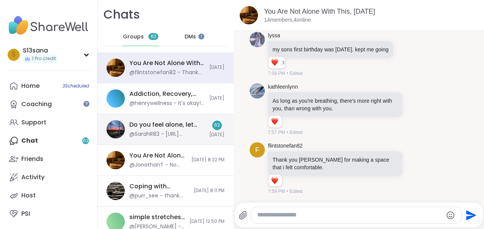
click at [172, 133] on div "@SarahR83 - https://sharewellnow.com/session/6a1dca5c-c34f-4a76-9f4c-1b6eb9306f…" at bounding box center [166, 135] width 75 height 8
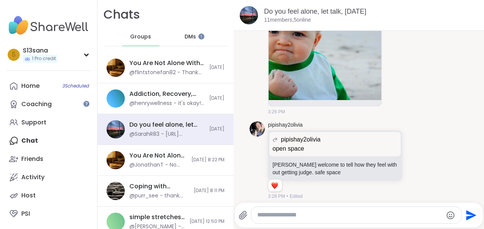
scroll to position [898, 0]
